Goal: Task Accomplishment & Management: Manage account settings

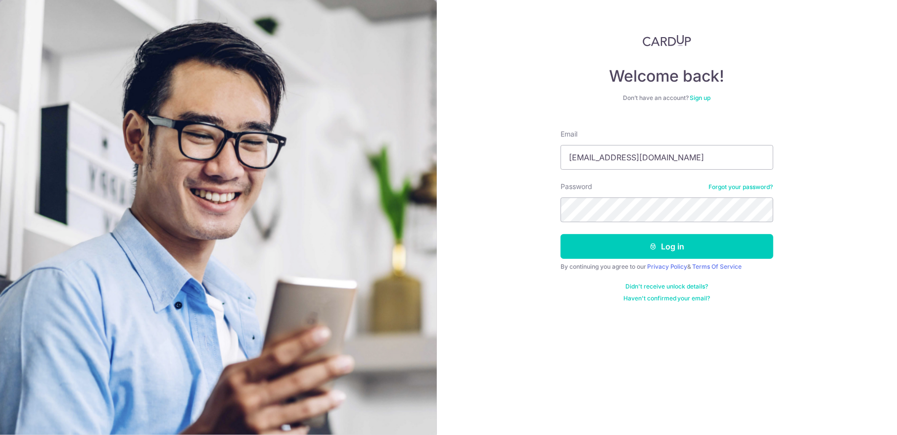
type input "[EMAIL_ADDRESS][DOMAIN_NAME]"
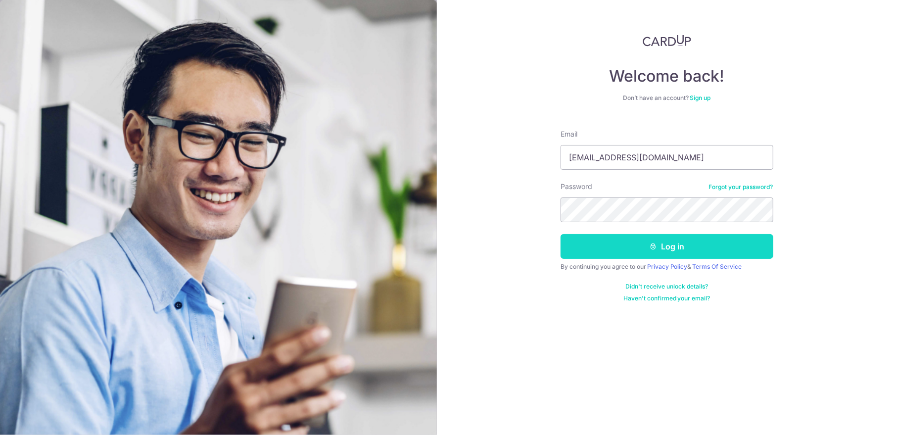
click at [673, 249] on button "Log in" at bounding box center [667, 246] width 213 height 25
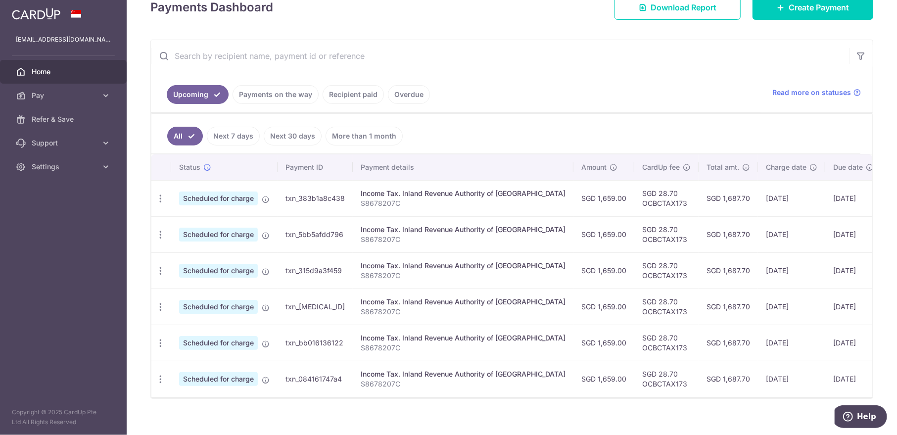
scroll to position [156, 0]
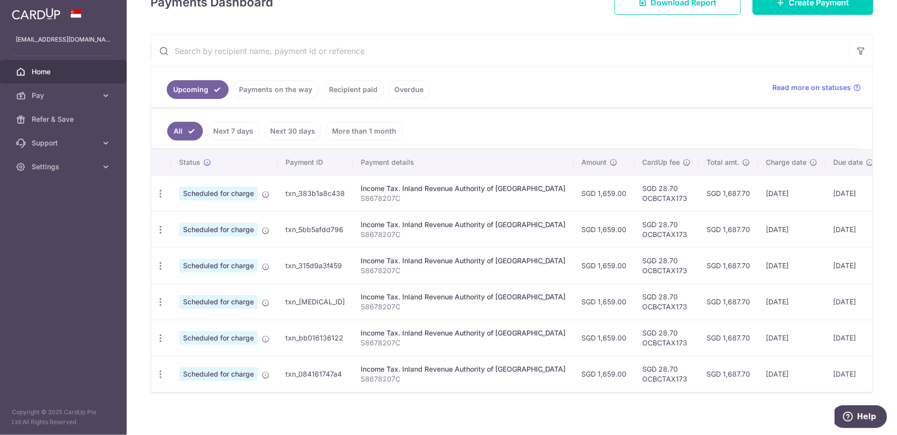
click at [337, 89] on link "Recipient paid" at bounding box center [353, 89] width 61 height 19
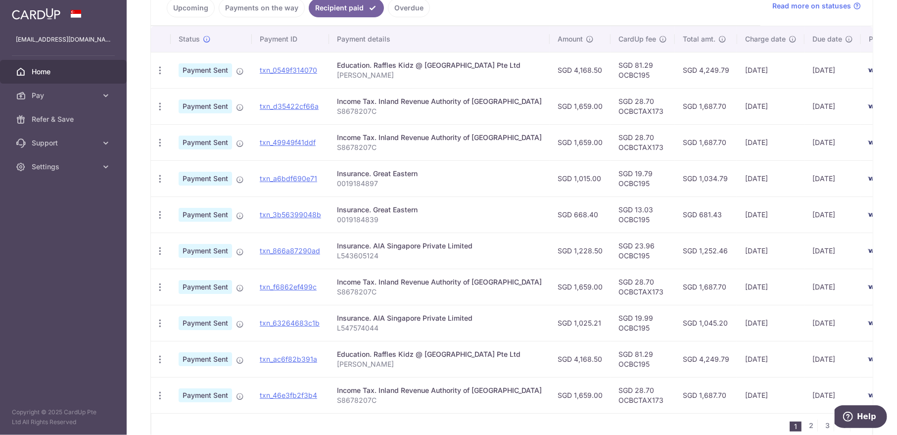
scroll to position [252, 0]
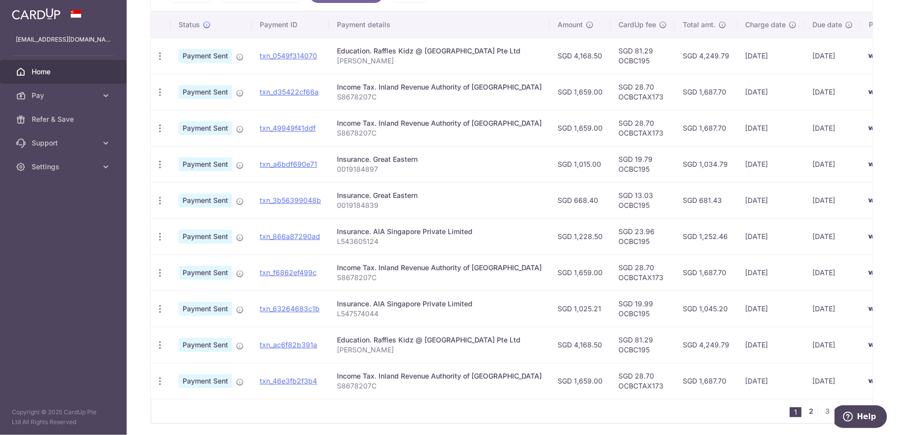
click at [814, 410] on link "2" at bounding box center [812, 411] width 12 height 12
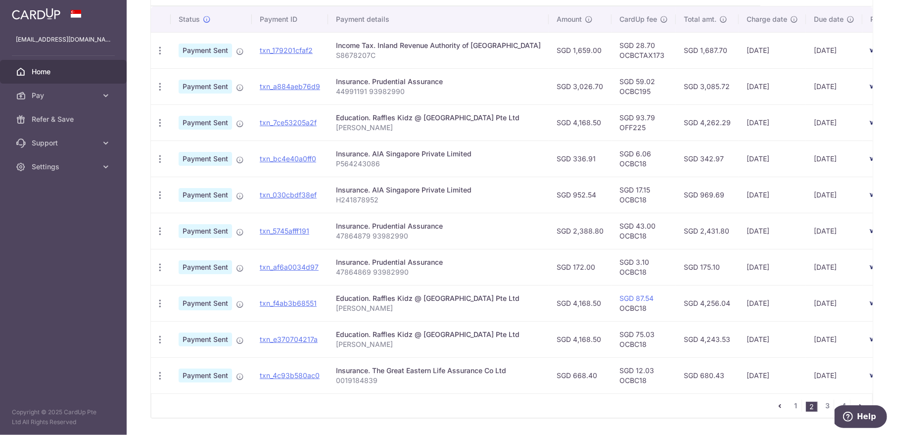
scroll to position [233, 0]
